Goal: Information Seeking & Learning: Learn about a topic

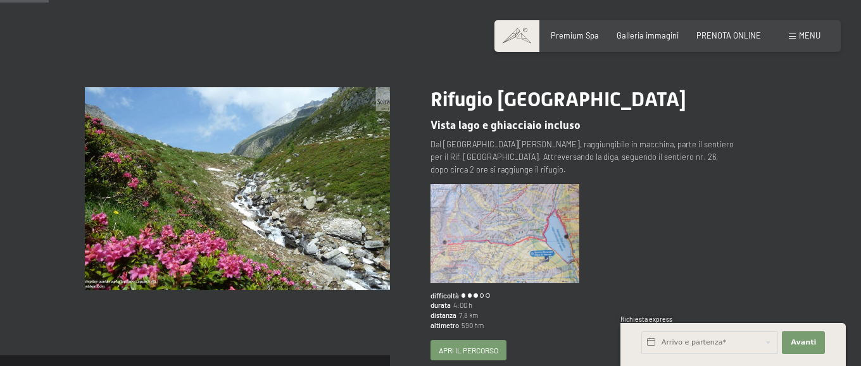
scroll to position [65, 0]
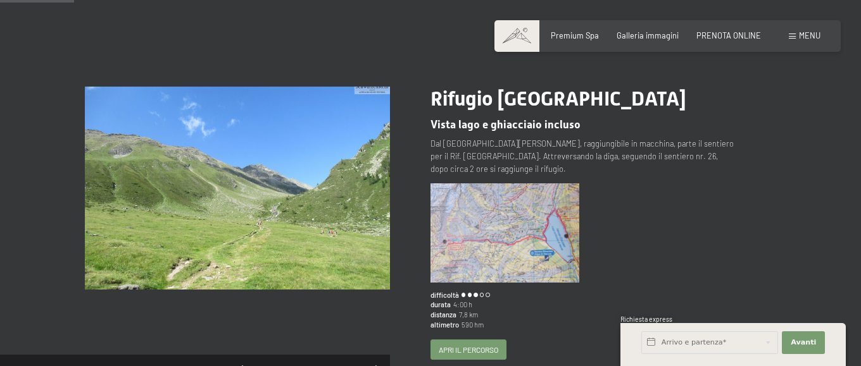
click at [529, 224] on img at bounding box center [504, 233] width 149 height 99
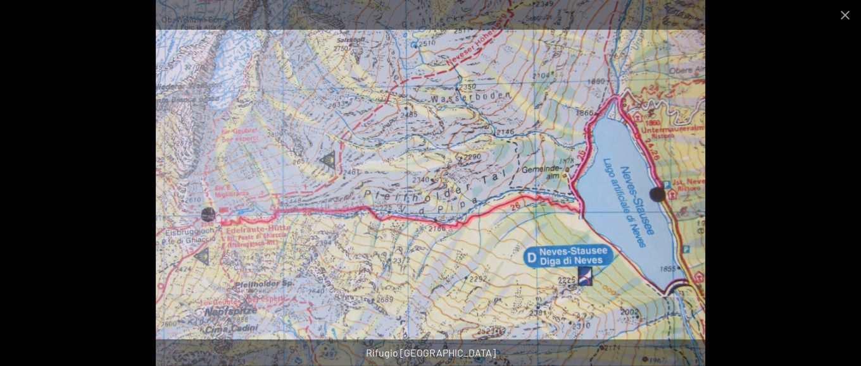
scroll to position [0, 0]
click at [471, 148] on img at bounding box center [431, 183] width 550 height 366
click at [845, 14] on button "Close gallery" at bounding box center [845, 15] width 32 height 30
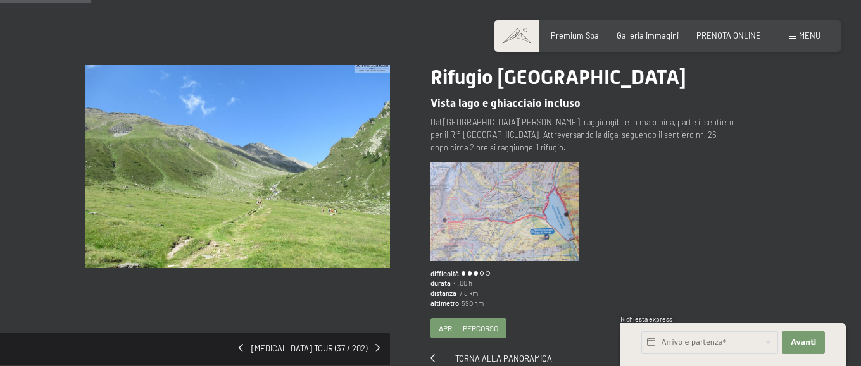
scroll to position [89, 0]
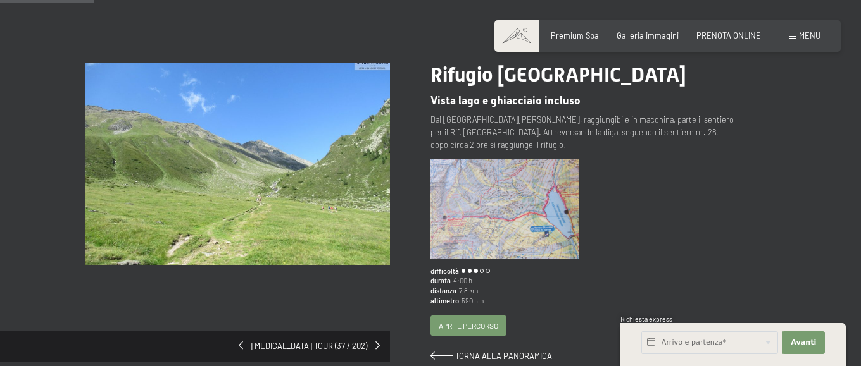
click at [299, 216] on img at bounding box center [237, 164] width 305 height 203
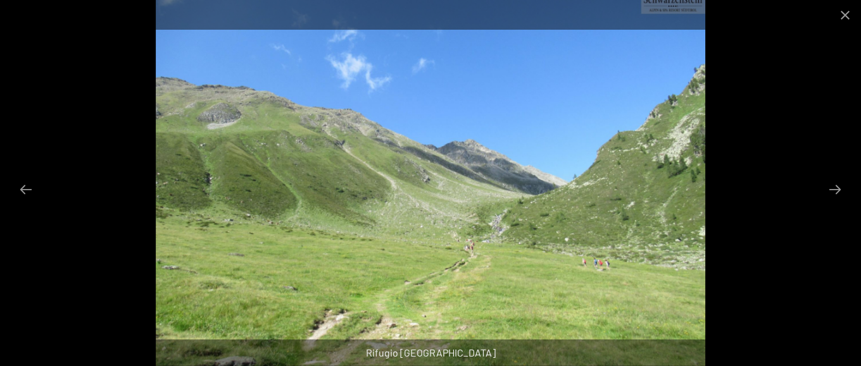
click at [568, 244] on img at bounding box center [431, 183] width 550 height 366
click at [840, 187] on button "Next slide" at bounding box center [834, 189] width 27 height 25
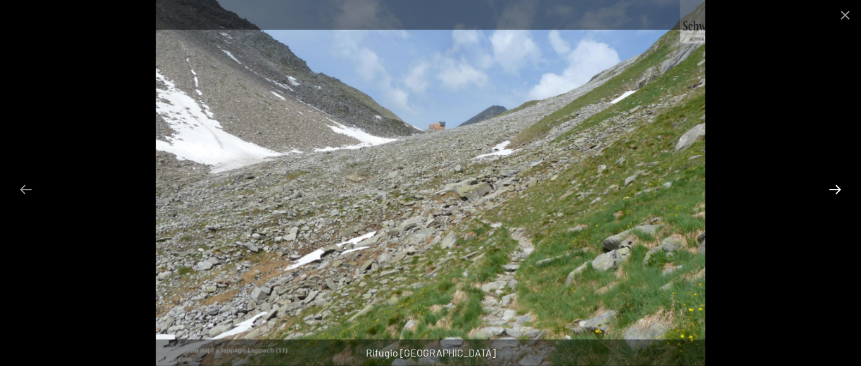
click at [839, 187] on button "Next slide" at bounding box center [834, 189] width 27 height 25
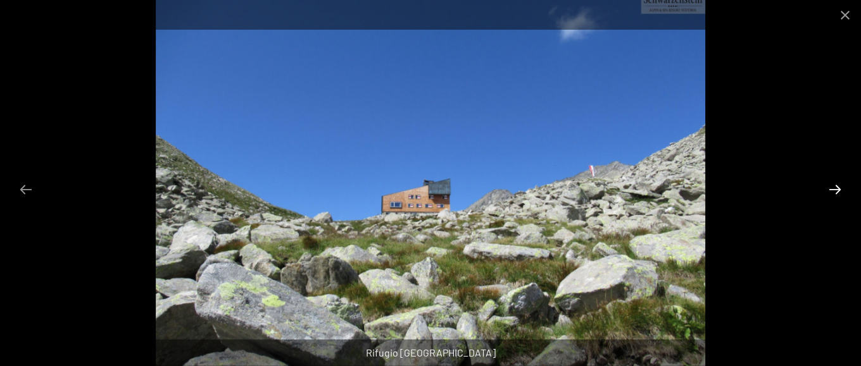
click at [839, 187] on button "Next slide" at bounding box center [834, 189] width 27 height 25
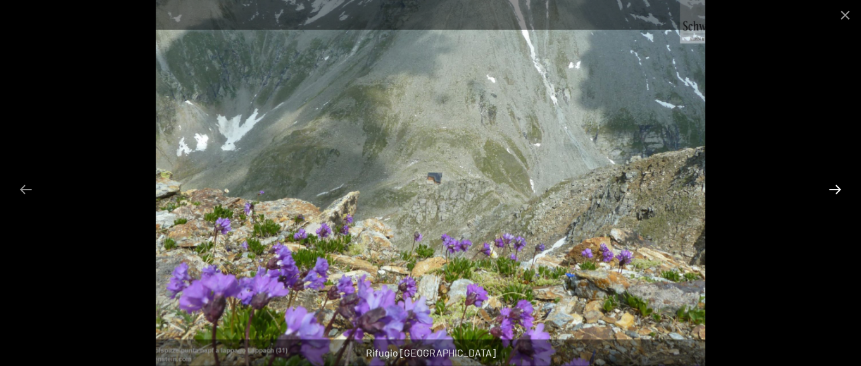
click at [839, 187] on button "Next slide" at bounding box center [834, 189] width 27 height 25
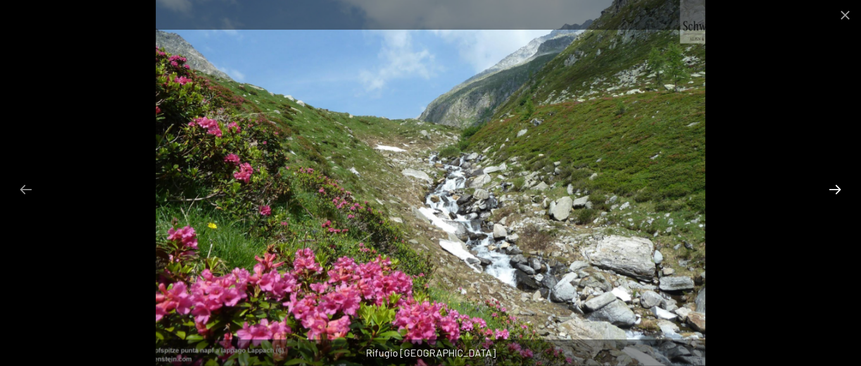
click at [839, 187] on button "Next slide" at bounding box center [834, 189] width 27 height 25
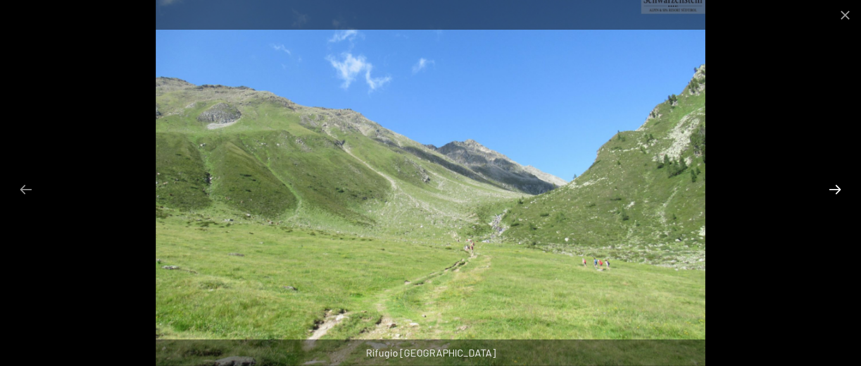
click at [839, 187] on button "Next slide" at bounding box center [834, 189] width 27 height 25
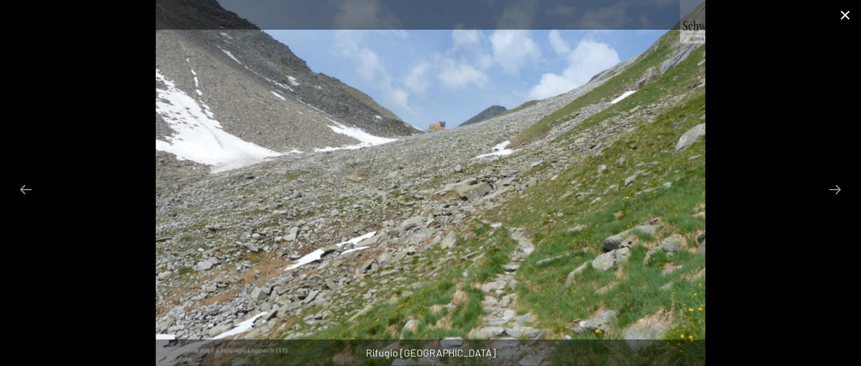
click at [844, 15] on button "Close gallery" at bounding box center [845, 15] width 32 height 30
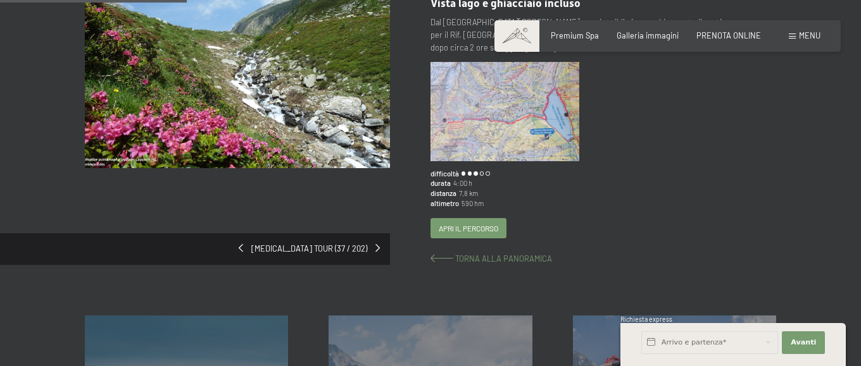
scroll to position [202, 0]
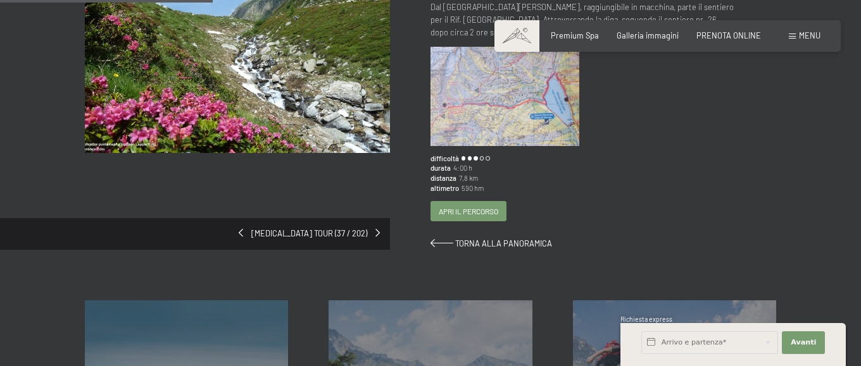
click at [475, 206] on span "Apri il percorso" at bounding box center [468, 211] width 59 height 11
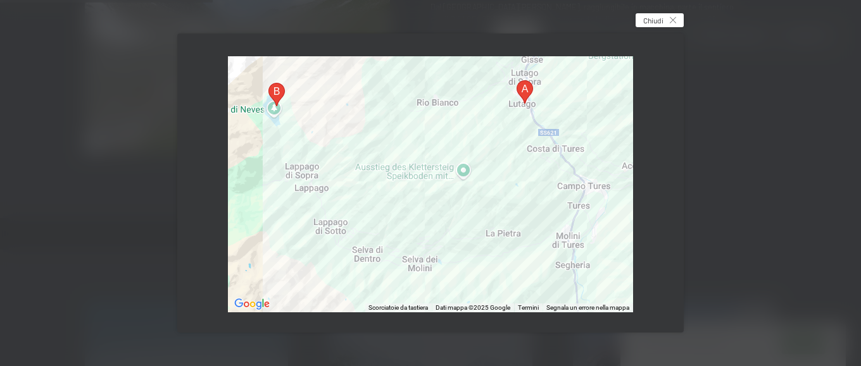
click at [663, 18] on span "Chiudi" at bounding box center [653, 20] width 20 height 11
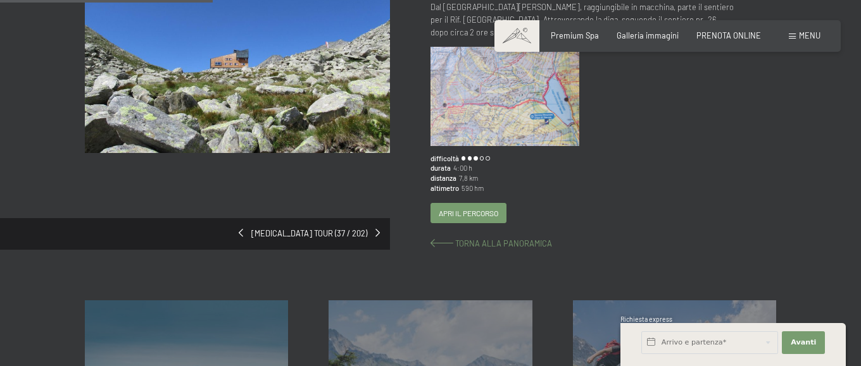
click at [508, 239] on span "Torna alla panoramica" at bounding box center [503, 244] width 97 height 10
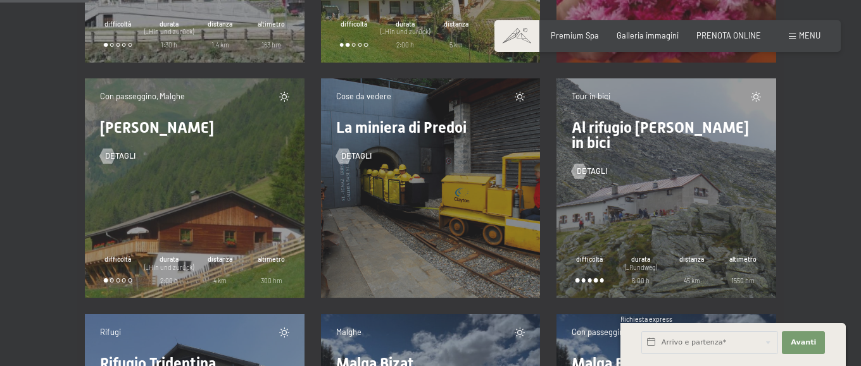
scroll to position [1750, 0]
click at [363, 156] on span "detagli" at bounding box center [369, 155] width 30 height 11
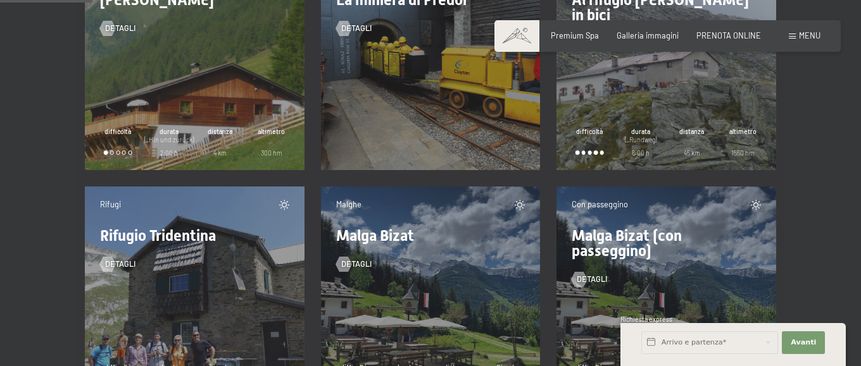
scroll to position [1963, 0]
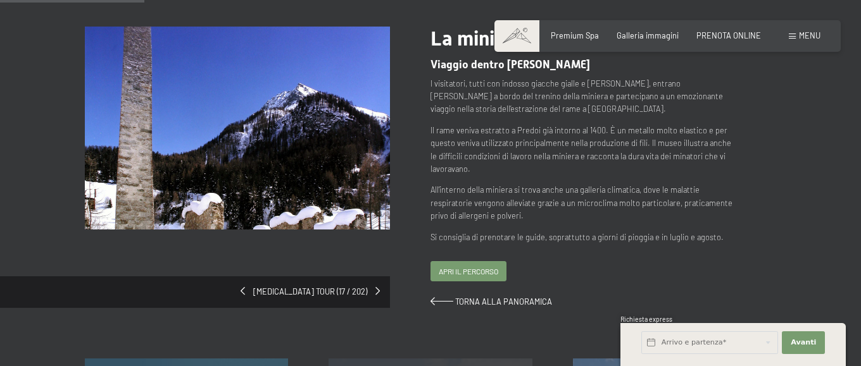
scroll to position [124, 0]
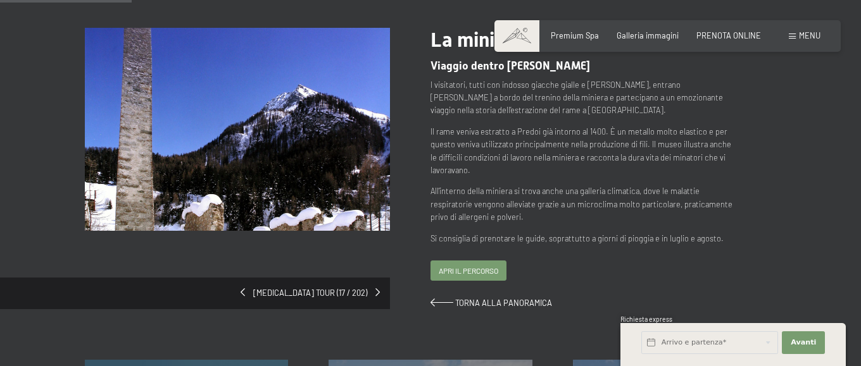
click at [483, 273] on span "Apri il percorso" at bounding box center [468, 271] width 59 height 11
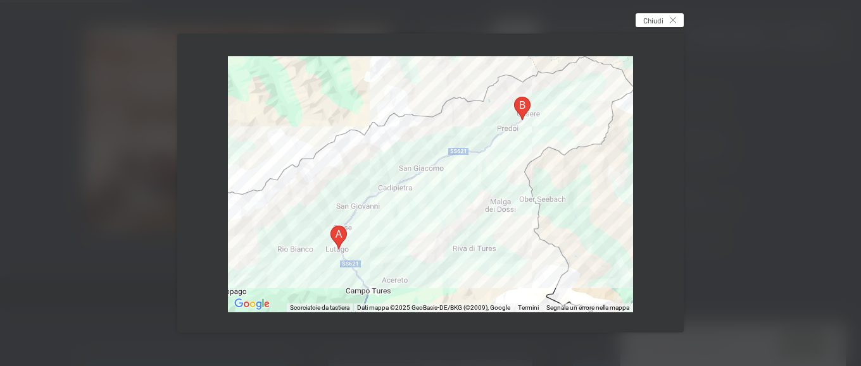
click at [656, 20] on span "Chiudi" at bounding box center [653, 20] width 20 height 11
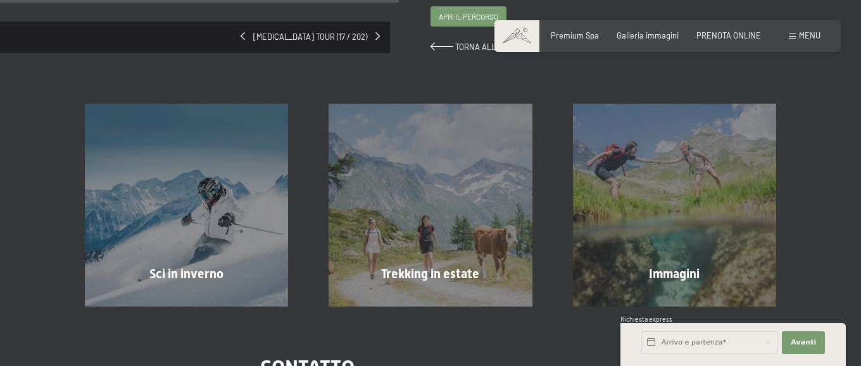
scroll to position [0, 0]
